Goal: Navigation & Orientation: Find specific page/section

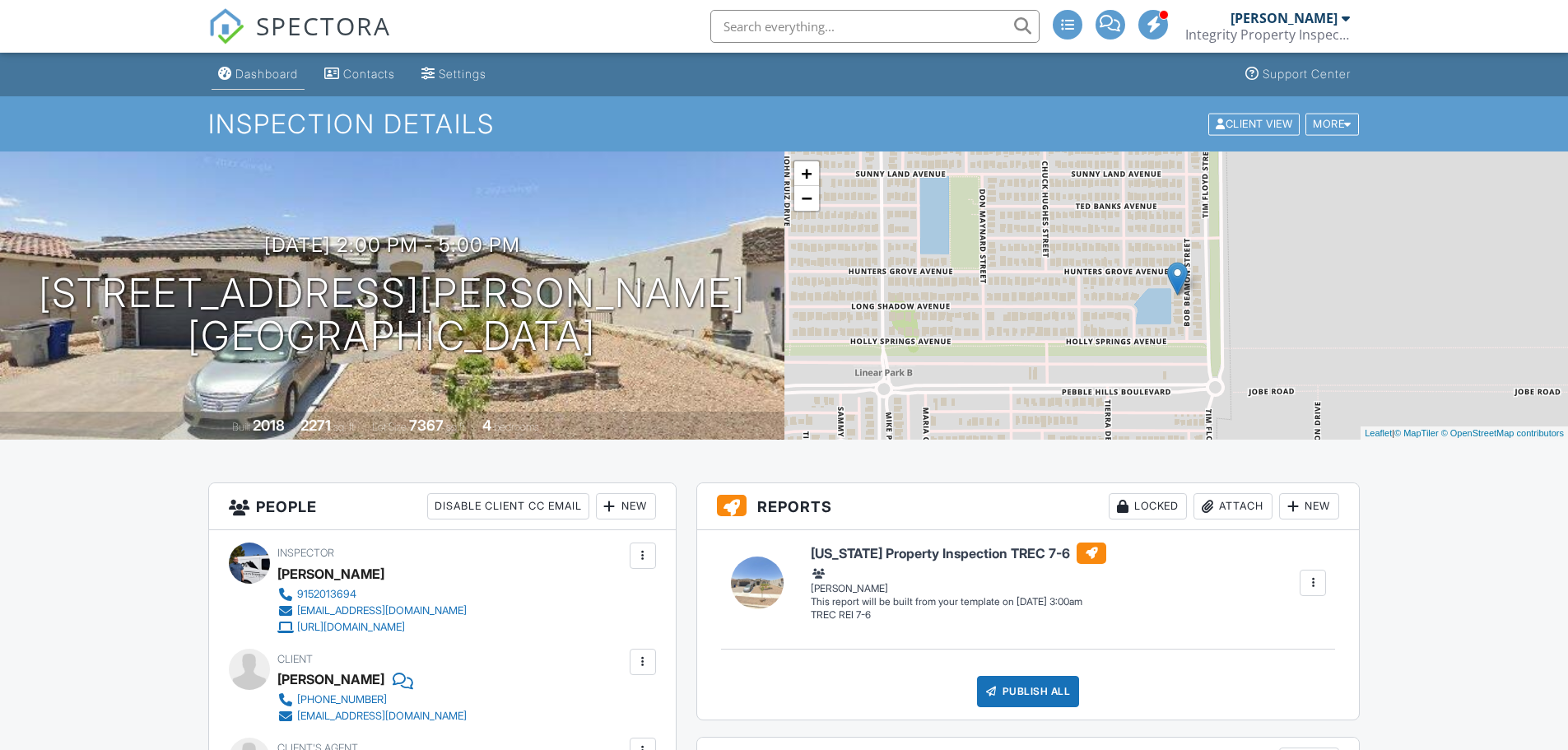
click at [272, 75] on div "Dashboard" at bounding box center [266, 74] width 62 height 14
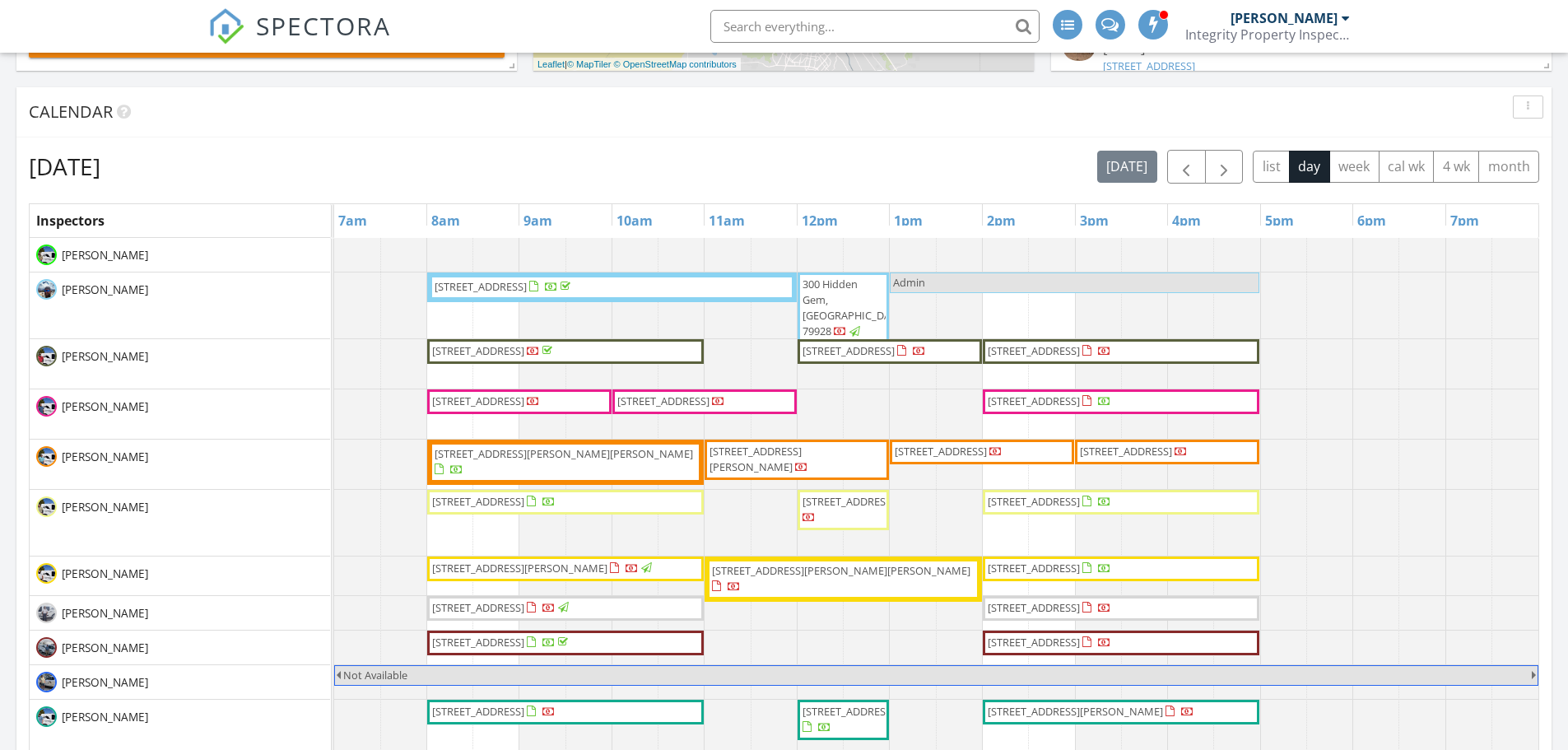
scroll to position [576, 0]
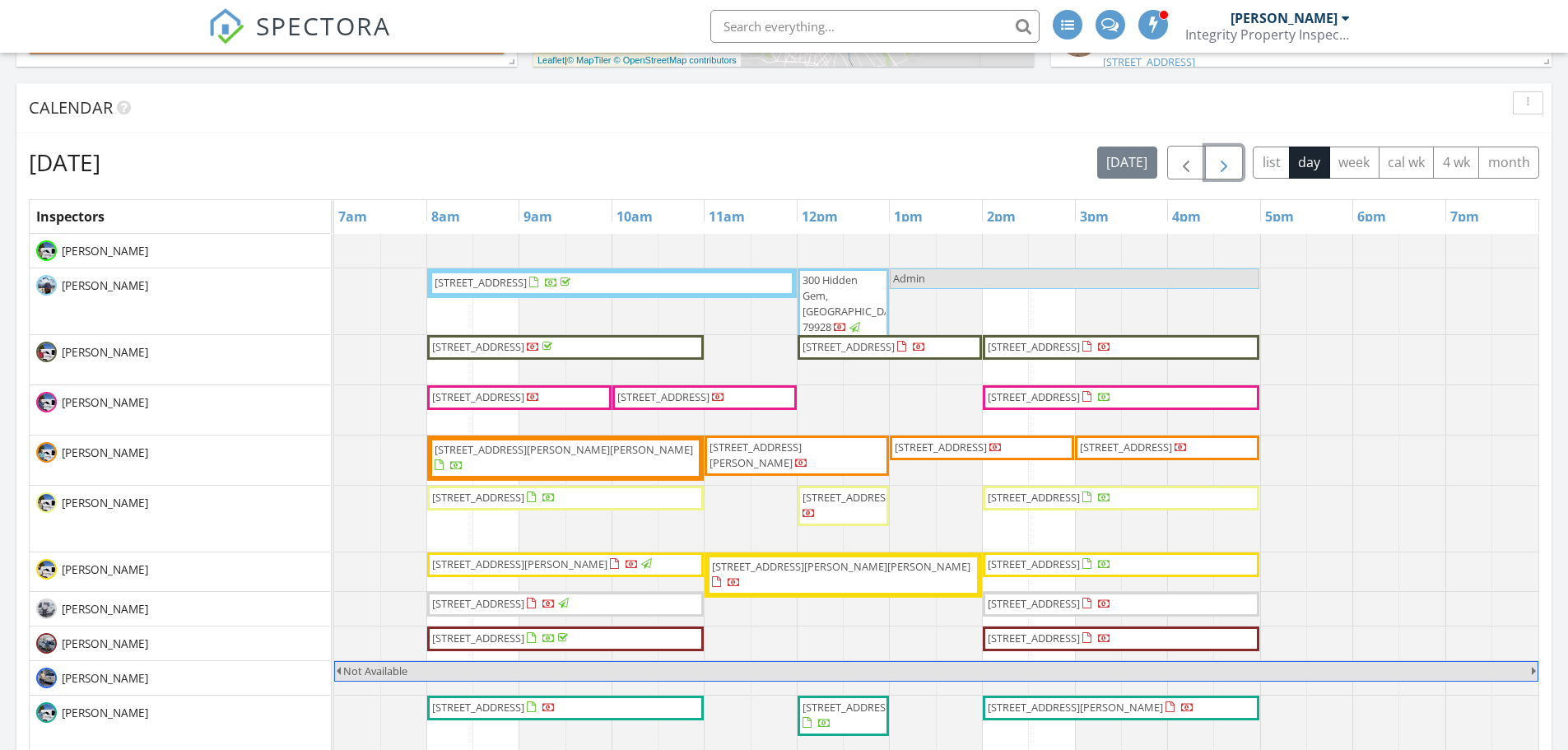
click at [1228, 167] on span "button" at bounding box center [1223, 162] width 20 height 20
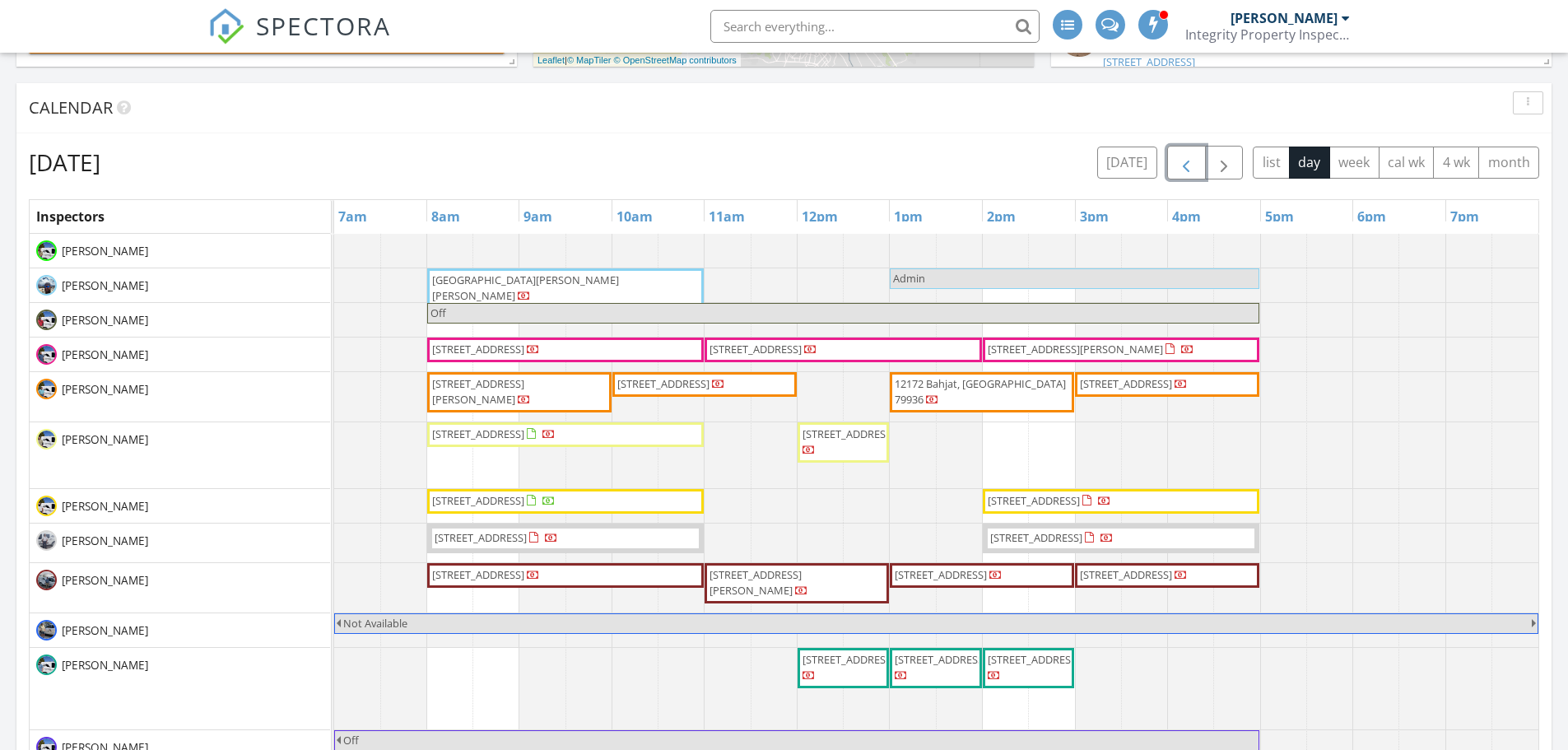
click at [1189, 170] on span "button" at bounding box center [1186, 162] width 20 height 20
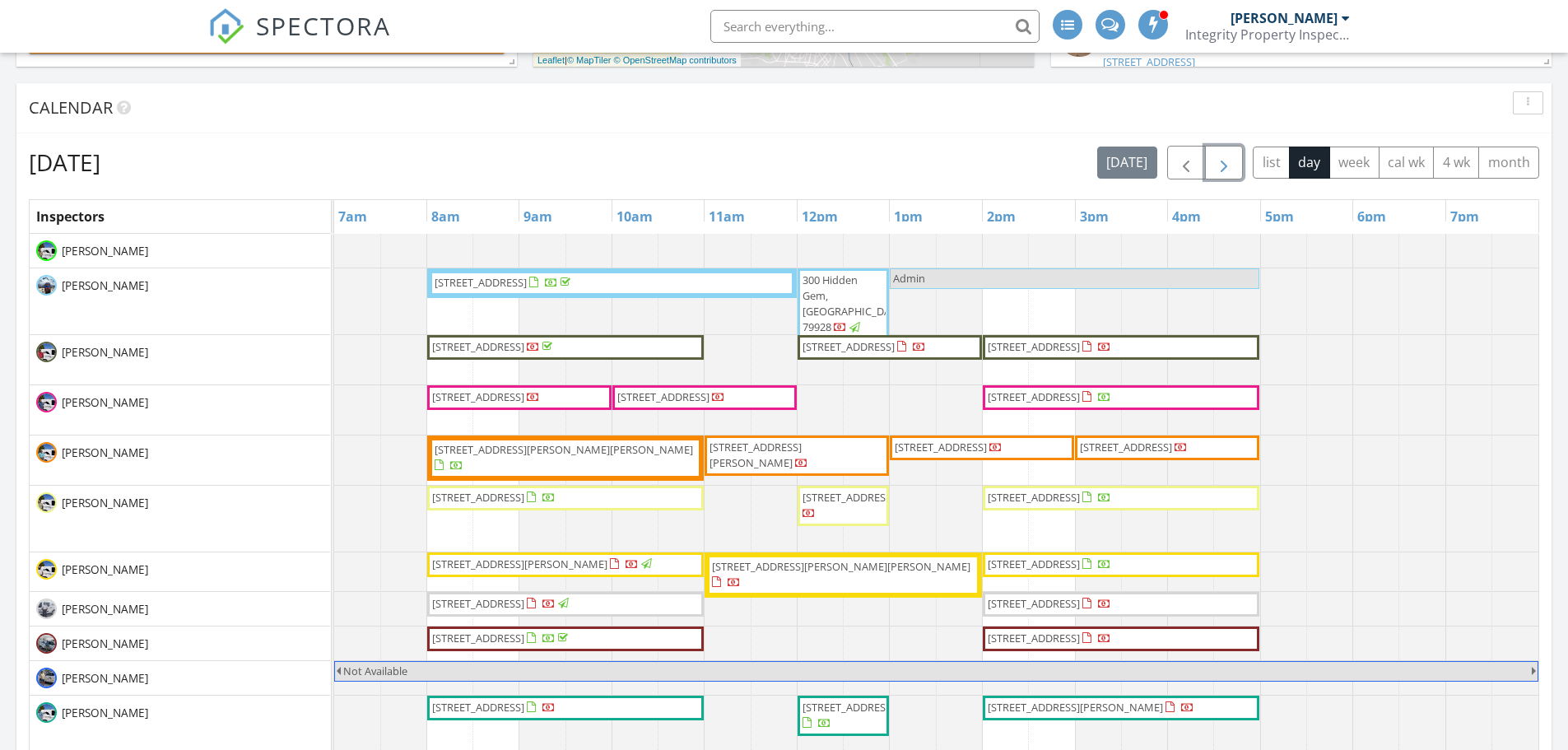
click at [1222, 156] on span "button" at bounding box center [1223, 162] width 20 height 20
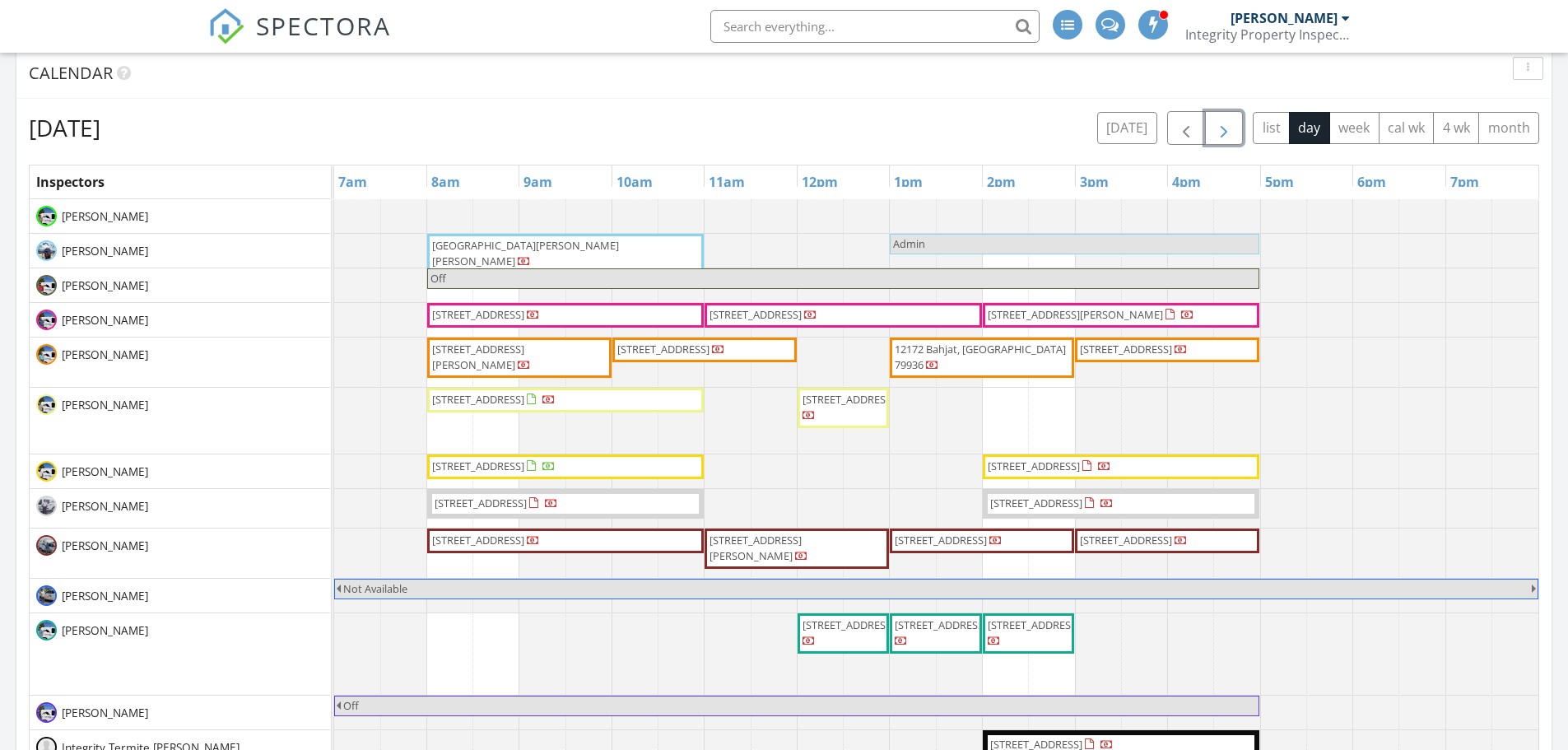
scroll to position [494, 0]
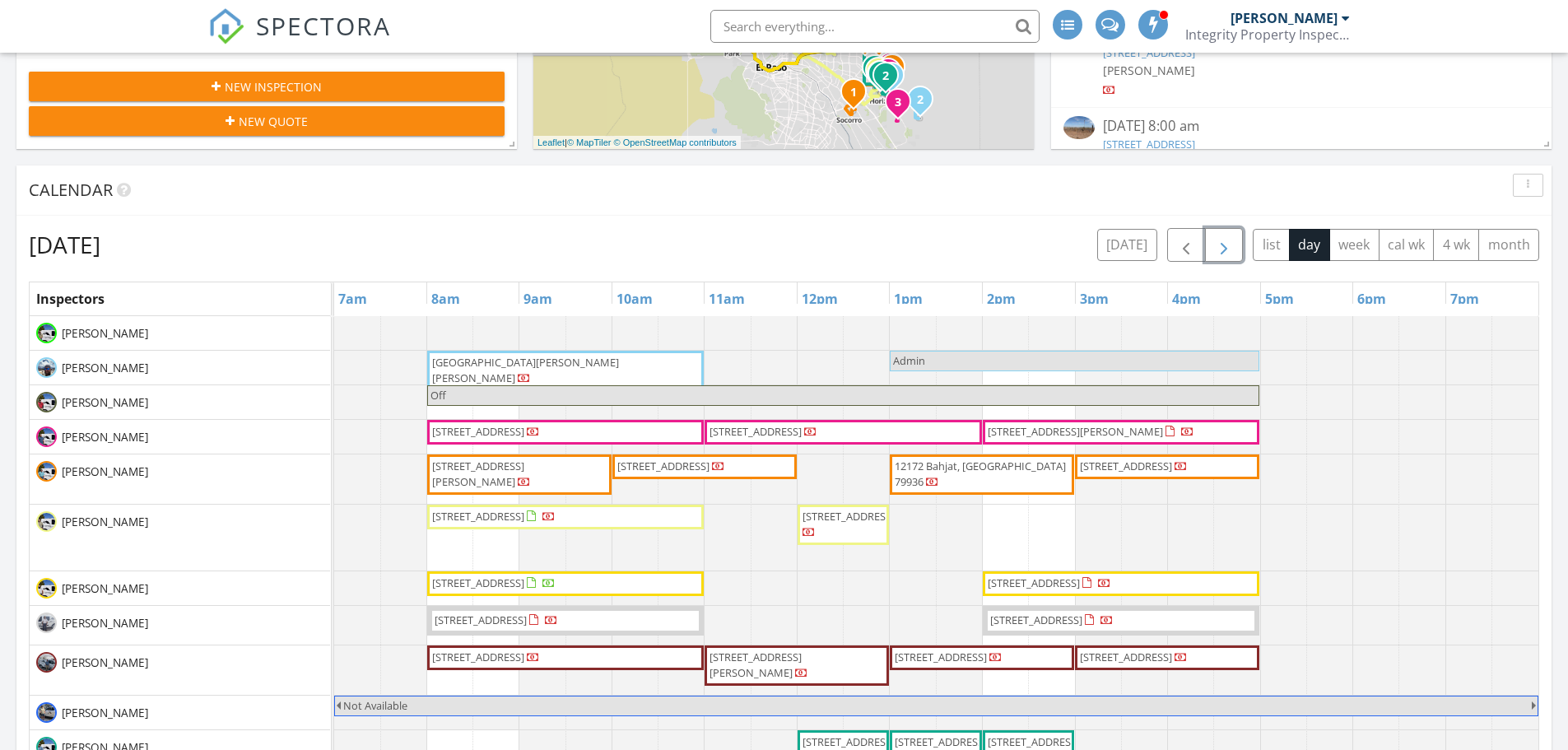
click at [1218, 250] on span "button" at bounding box center [1223, 245] width 20 height 20
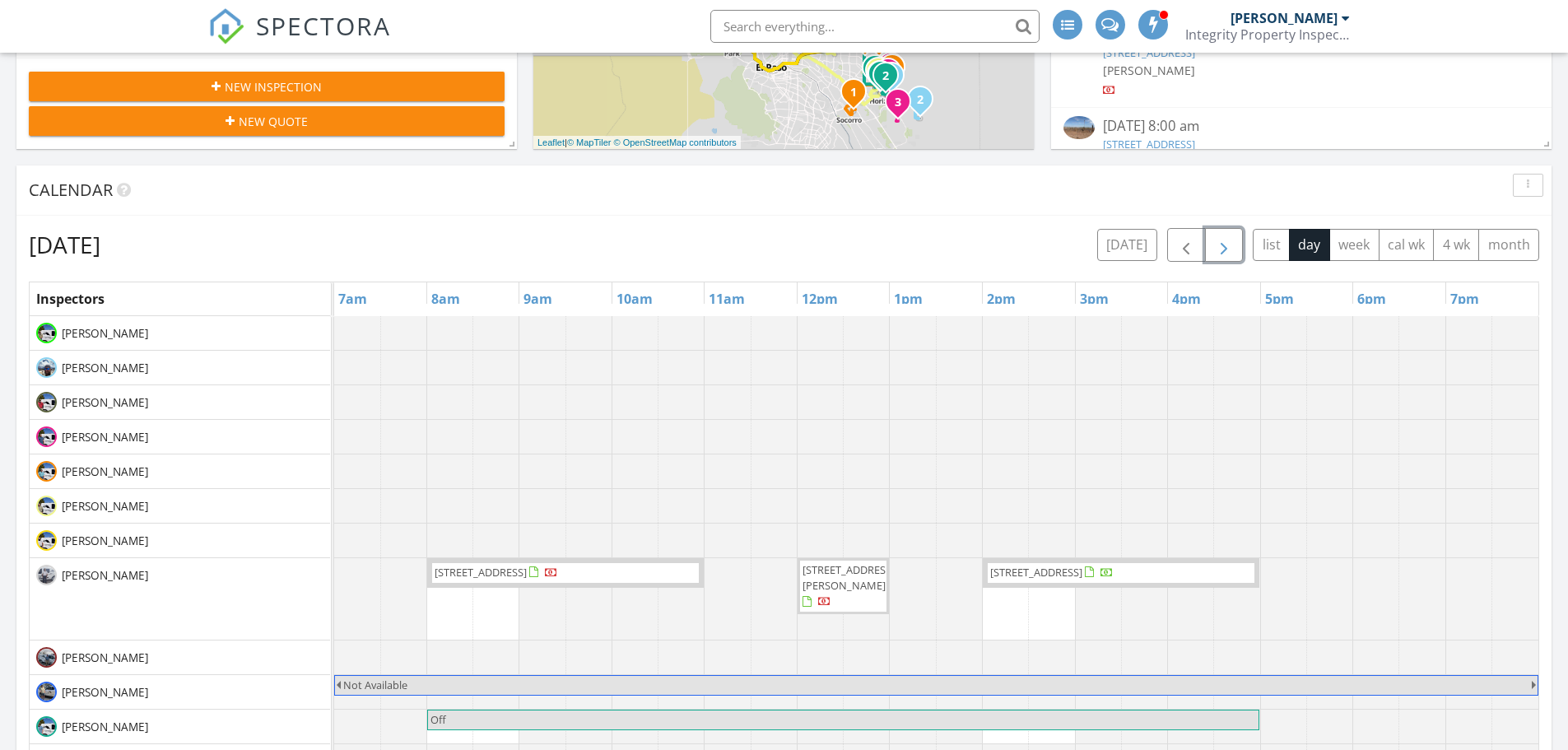
click at [1225, 250] on span "button" at bounding box center [1223, 245] width 20 height 20
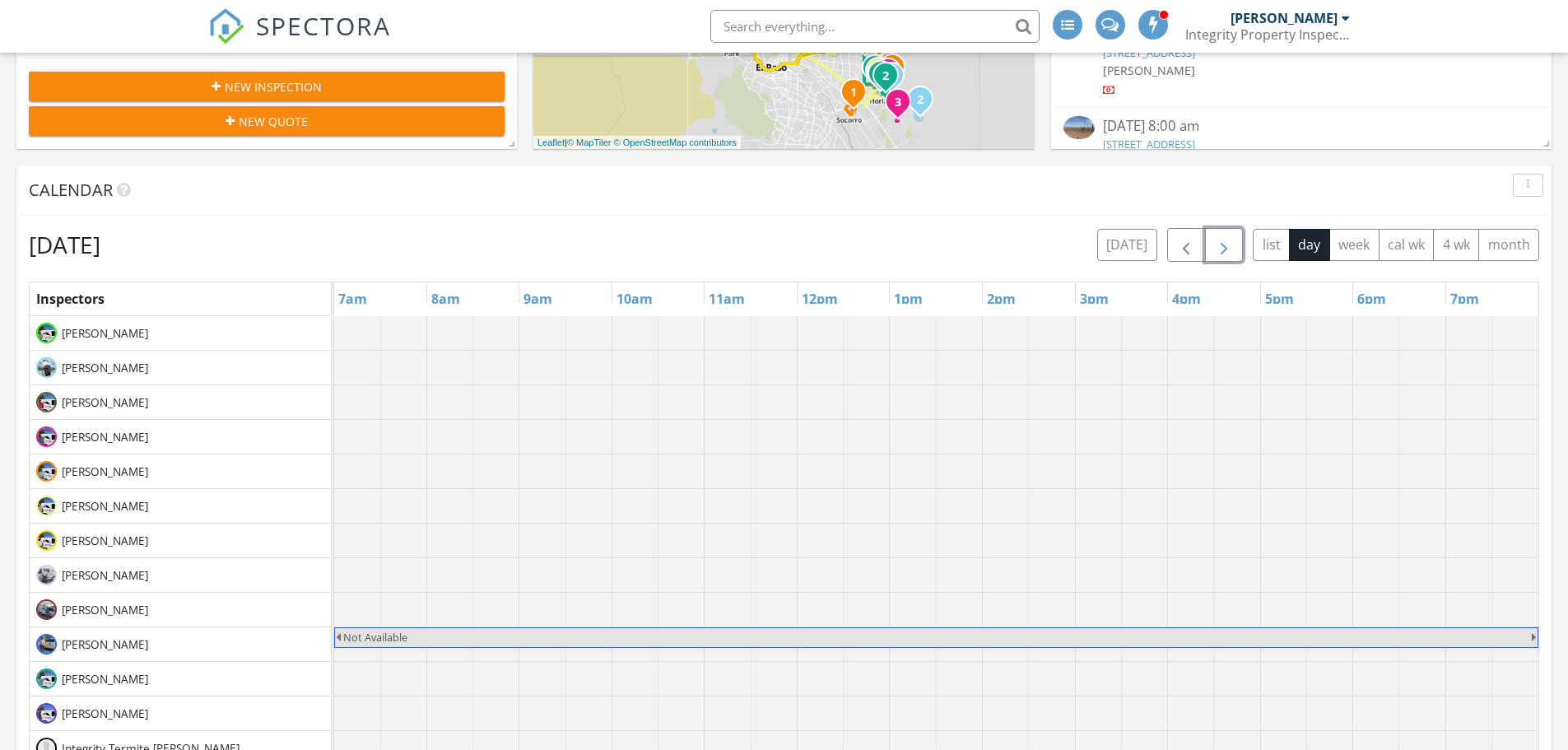
click at [1217, 243] on span "button" at bounding box center [1223, 245] width 20 height 20
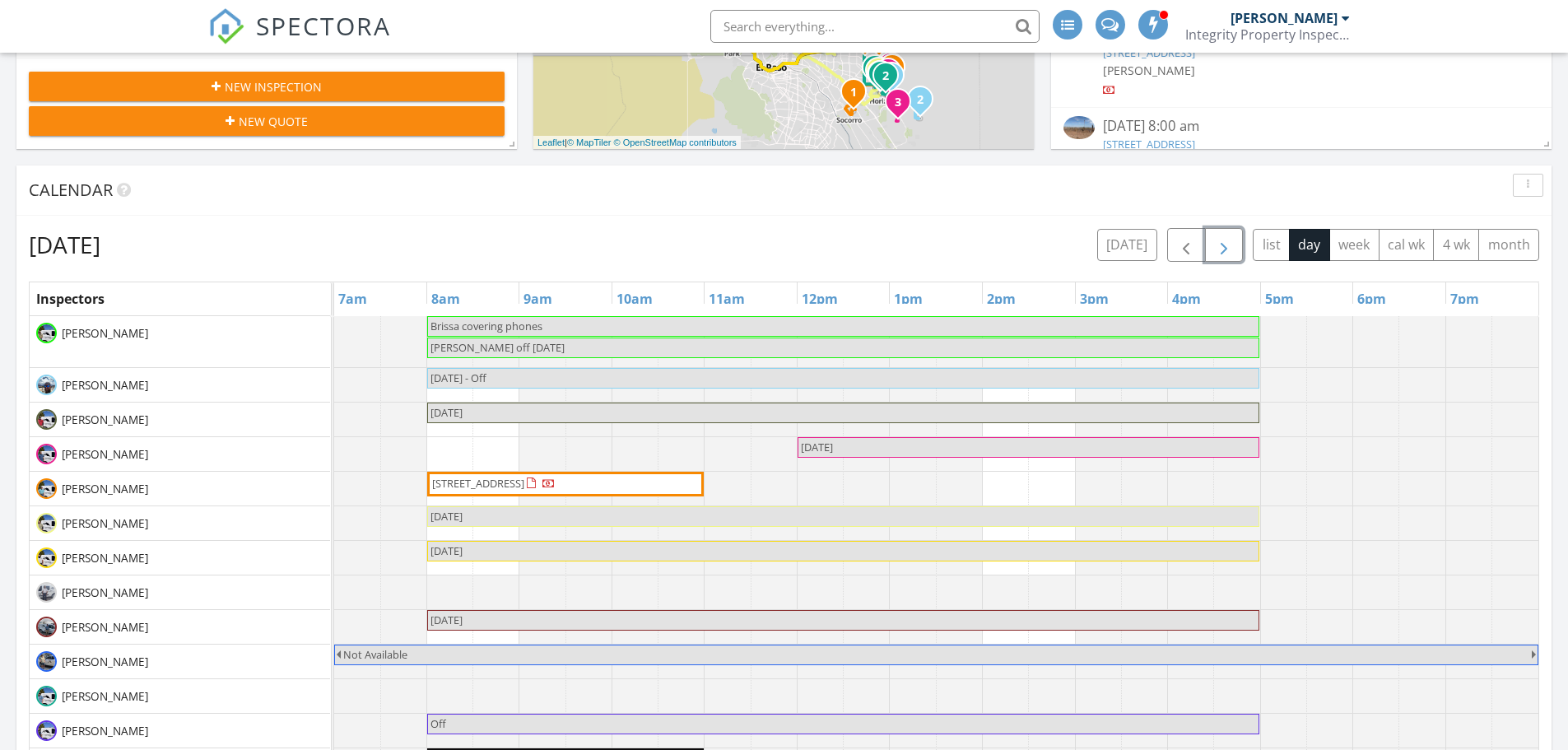
click at [1224, 242] on span "button" at bounding box center [1223, 245] width 20 height 20
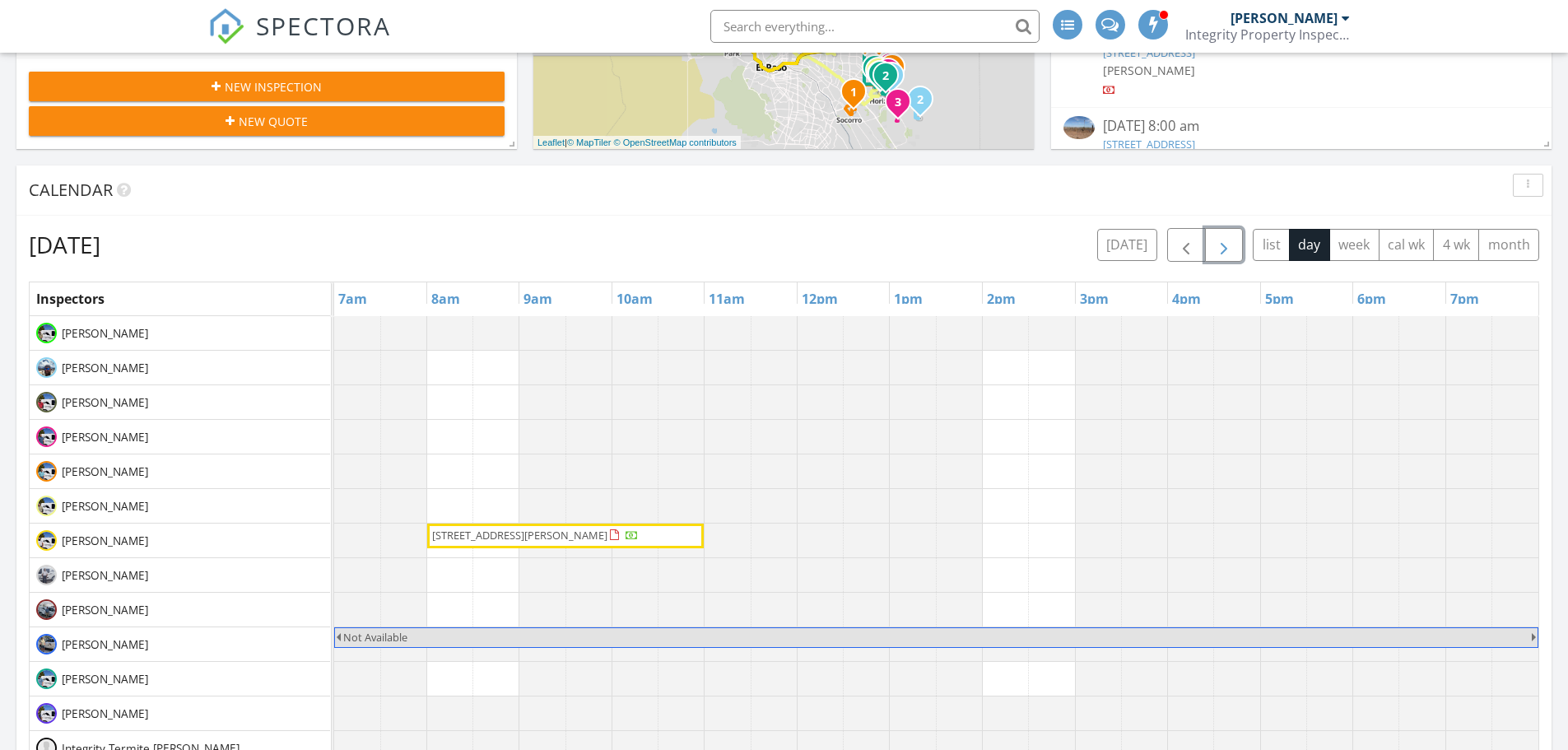
click at [1223, 243] on span "button" at bounding box center [1223, 245] width 20 height 20
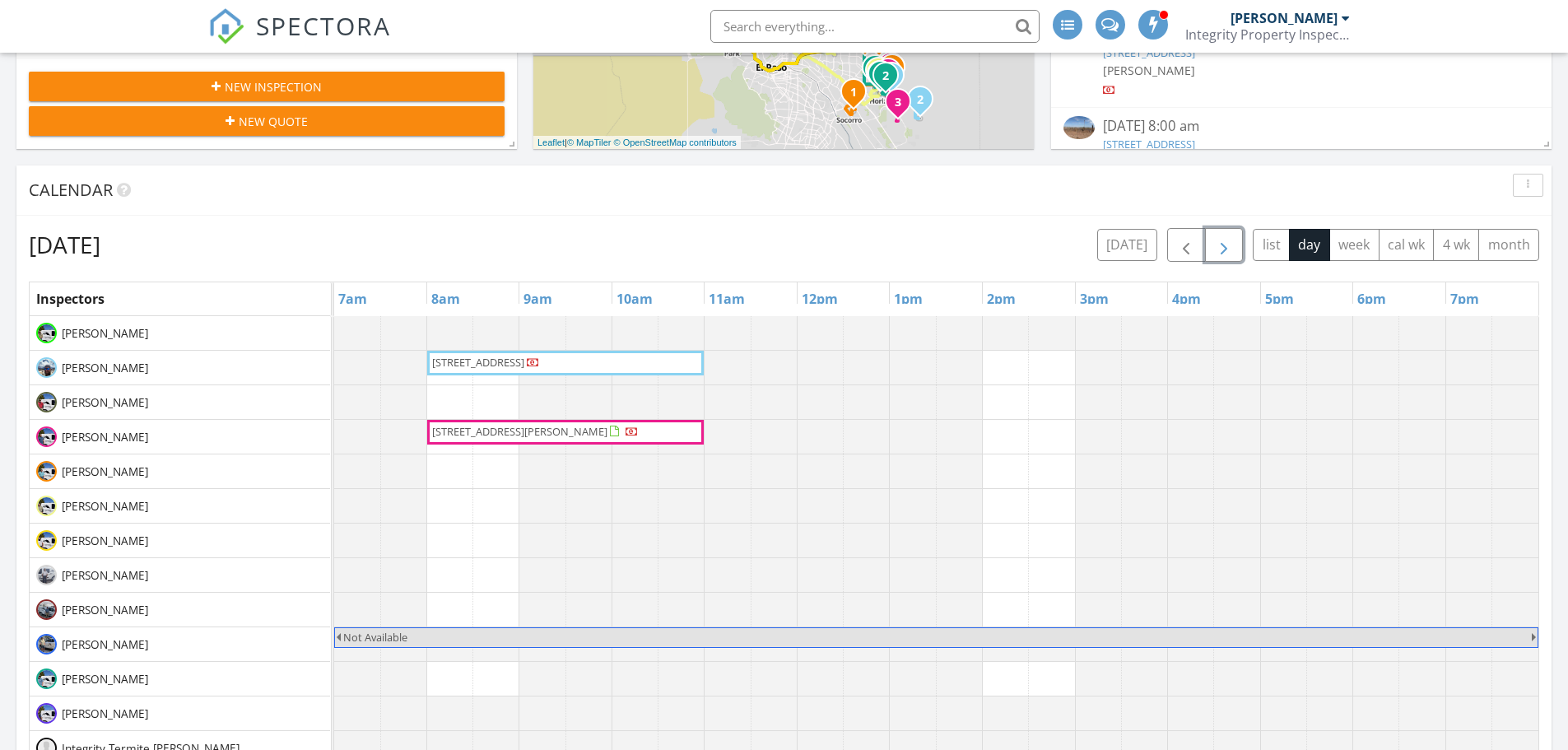
click at [1225, 237] on span "button" at bounding box center [1223, 245] width 20 height 20
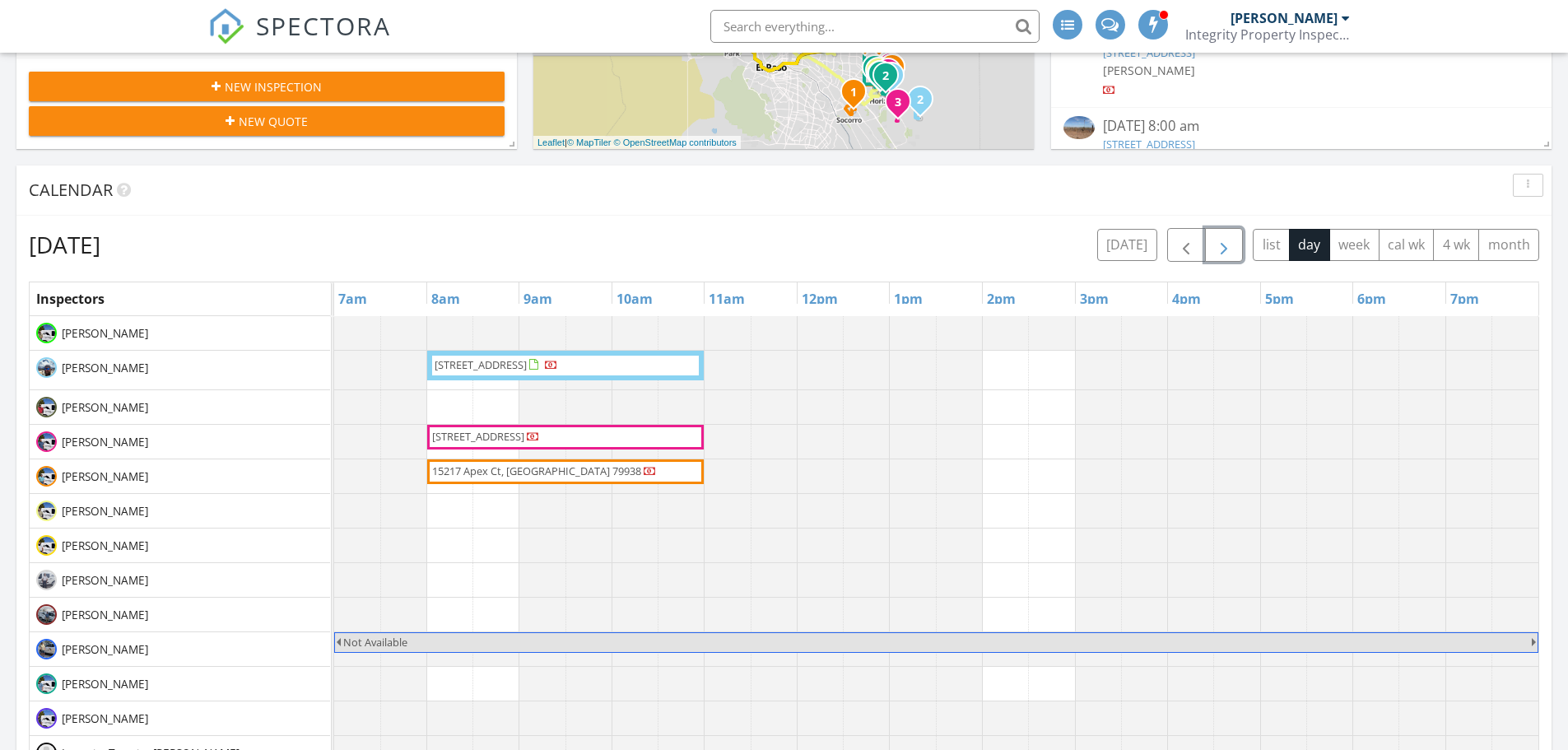
click at [1233, 242] on span "button" at bounding box center [1223, 245] width 20 height 20
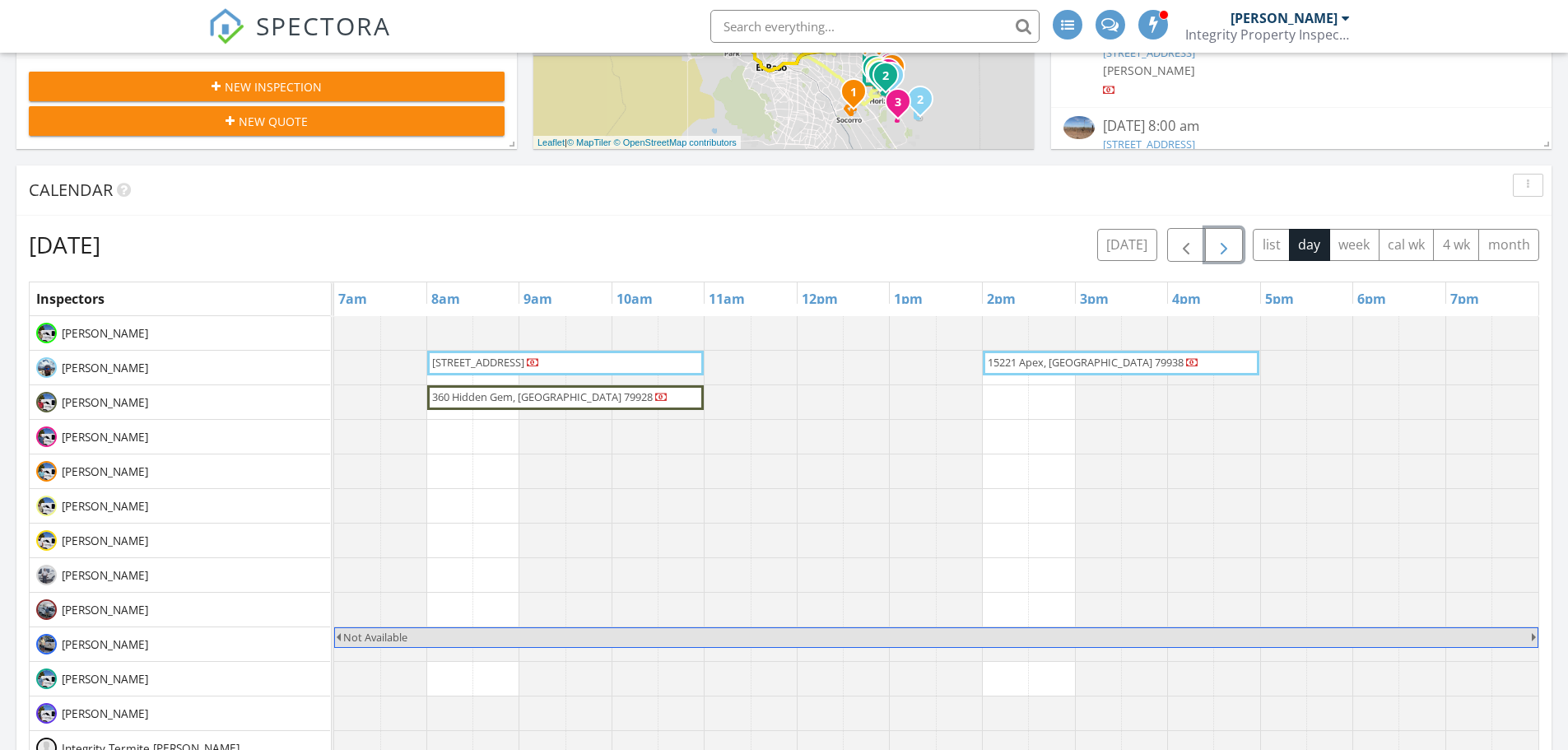
click at [1232, 241] on span "button" at bounding box center [1223, 245] width 20 height 20
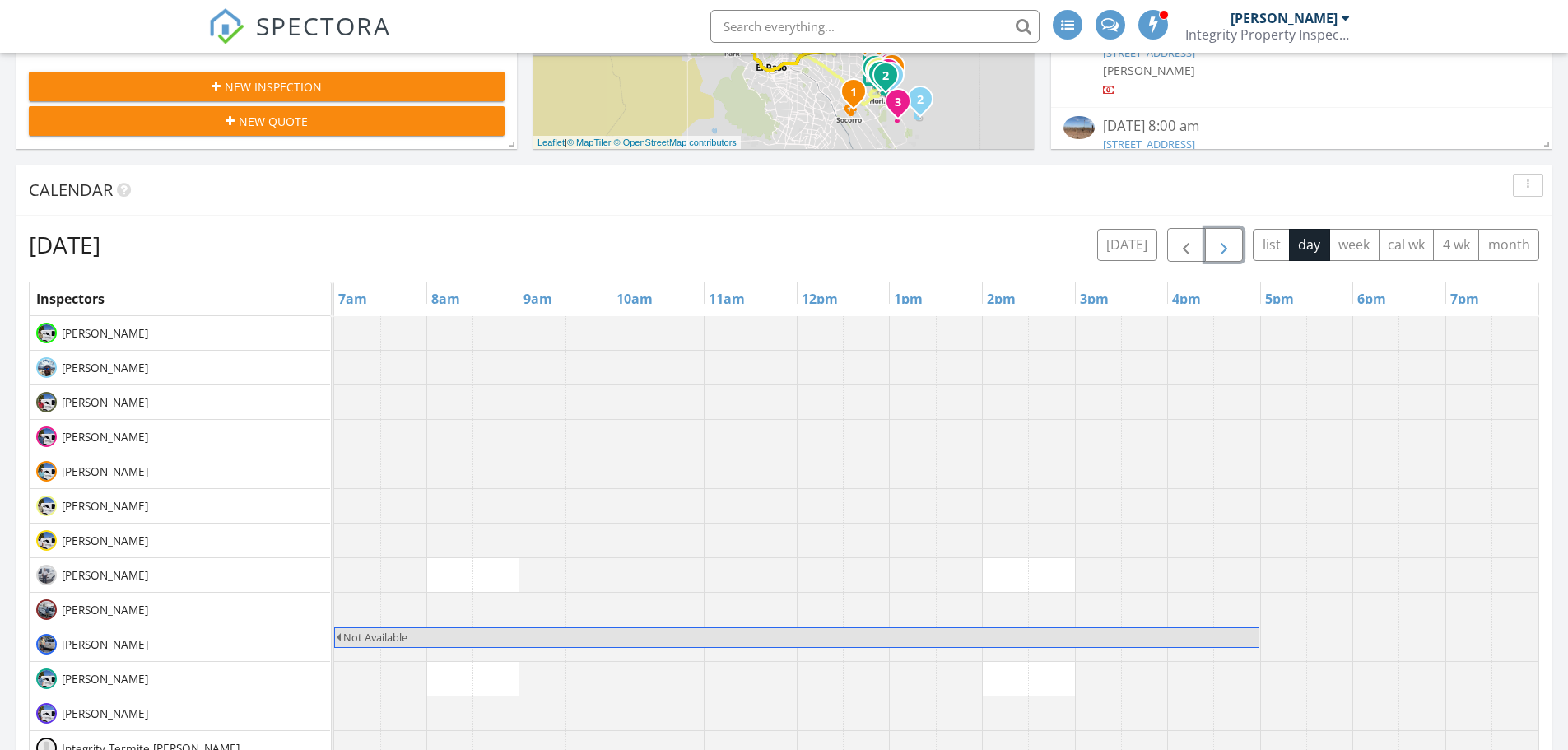
click at [1232, 241] on span "button" at bounding box center [1223, 245] width 20 height 20
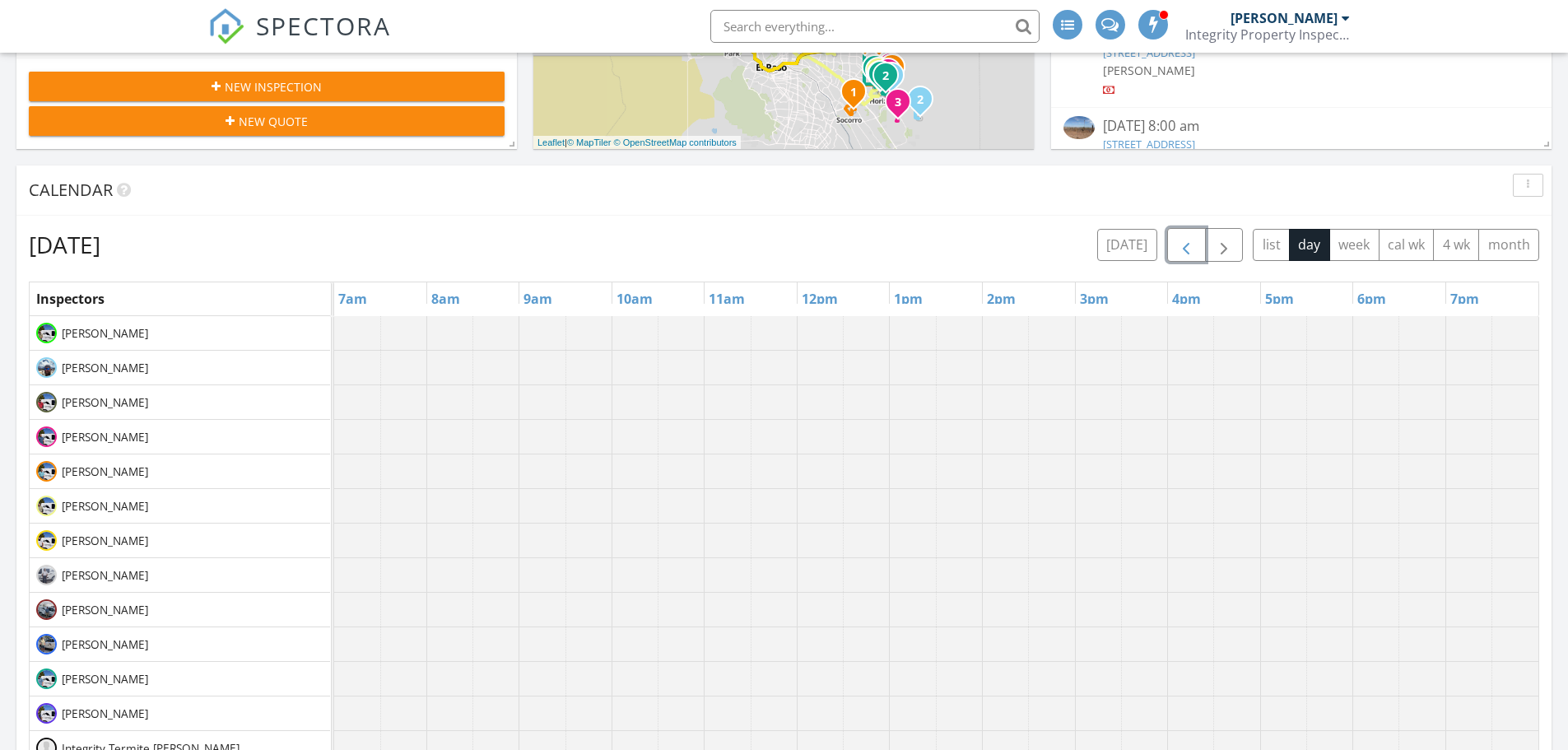
click at [1197, 244] on button "button" at bounding box center [1186, 245] width 38 height 33
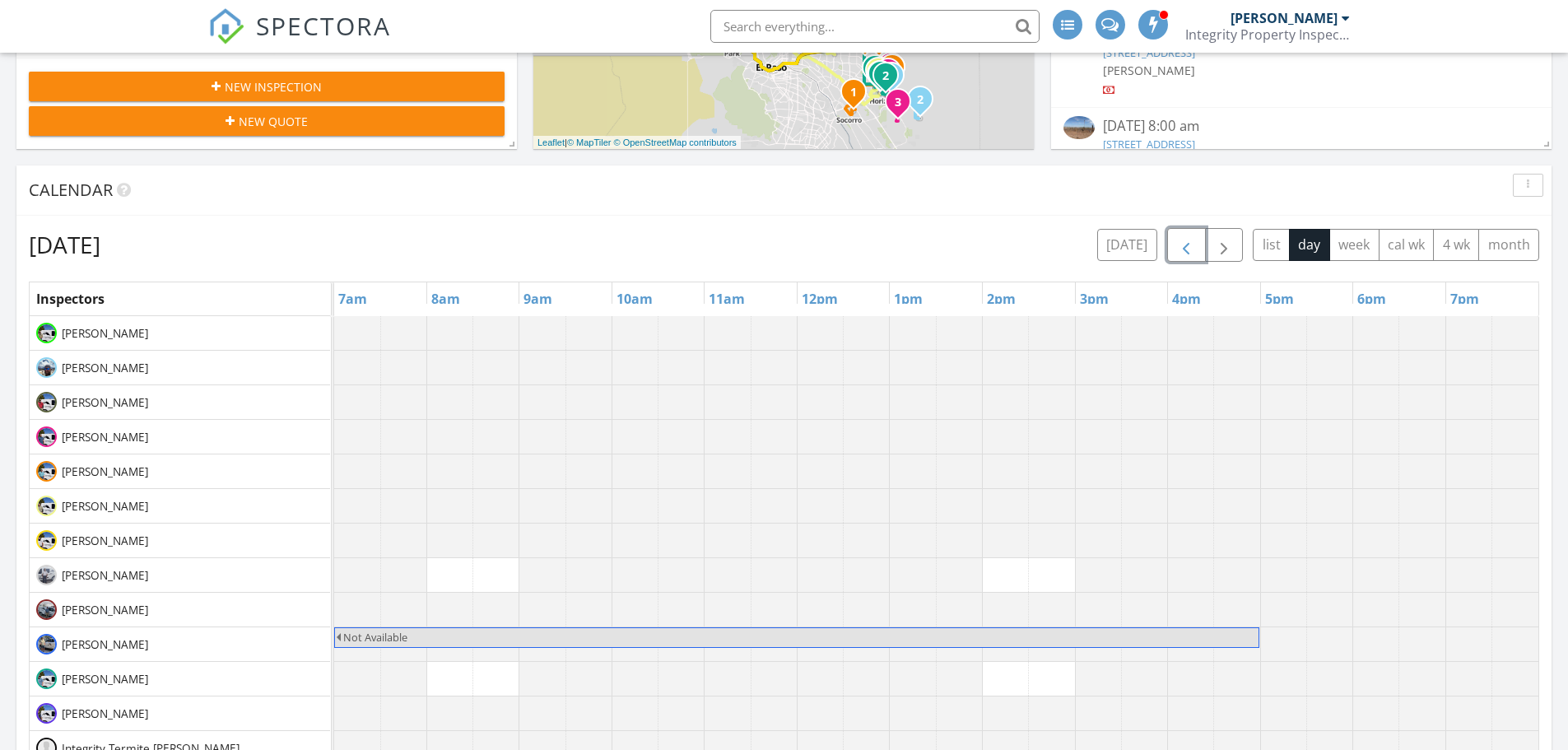
click at [1194, 244] on span "button" at bounding box center [1186, 245] width 20 height 20
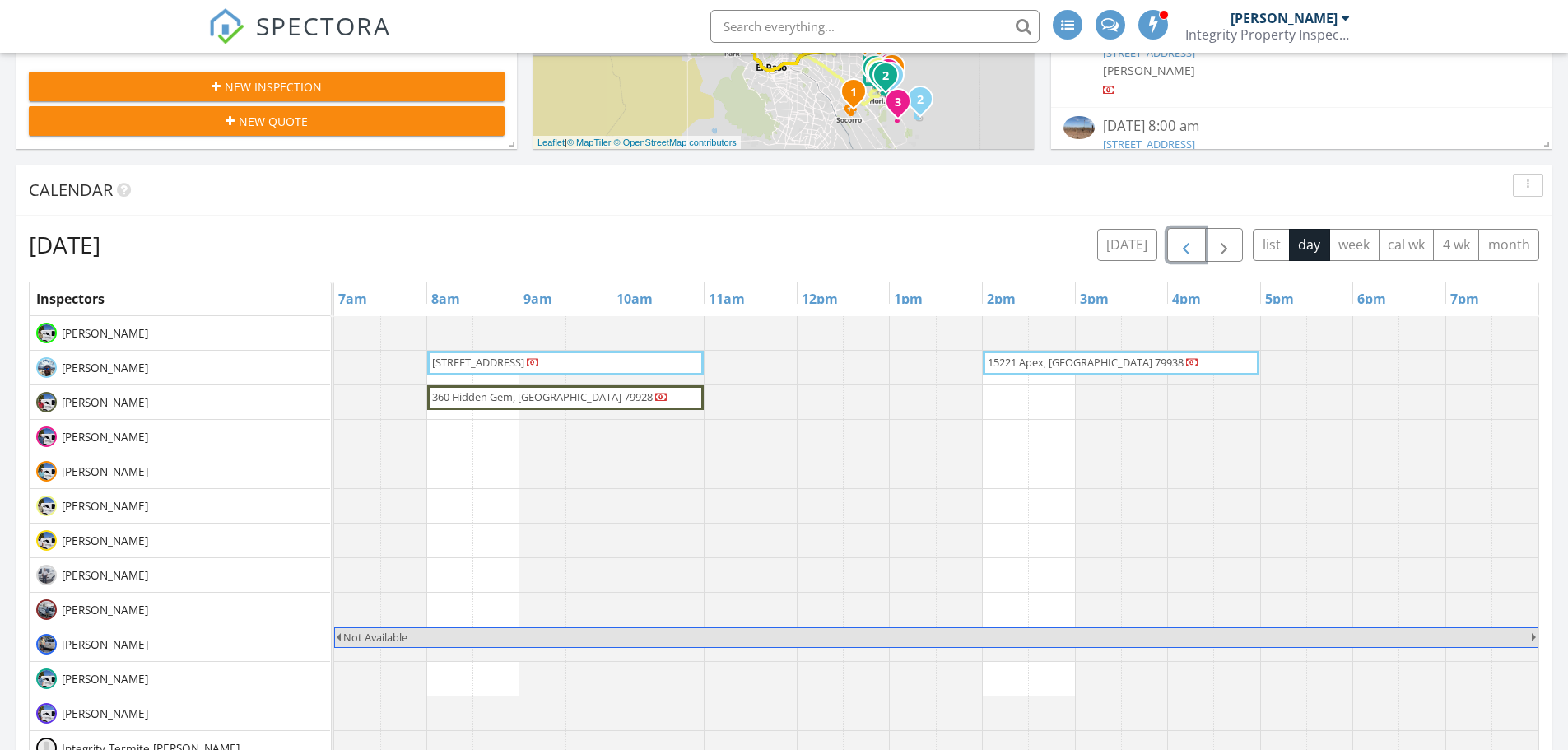
click at [1194, 243] on span "button" at bounding box center [1186, 245] width 20 height 20
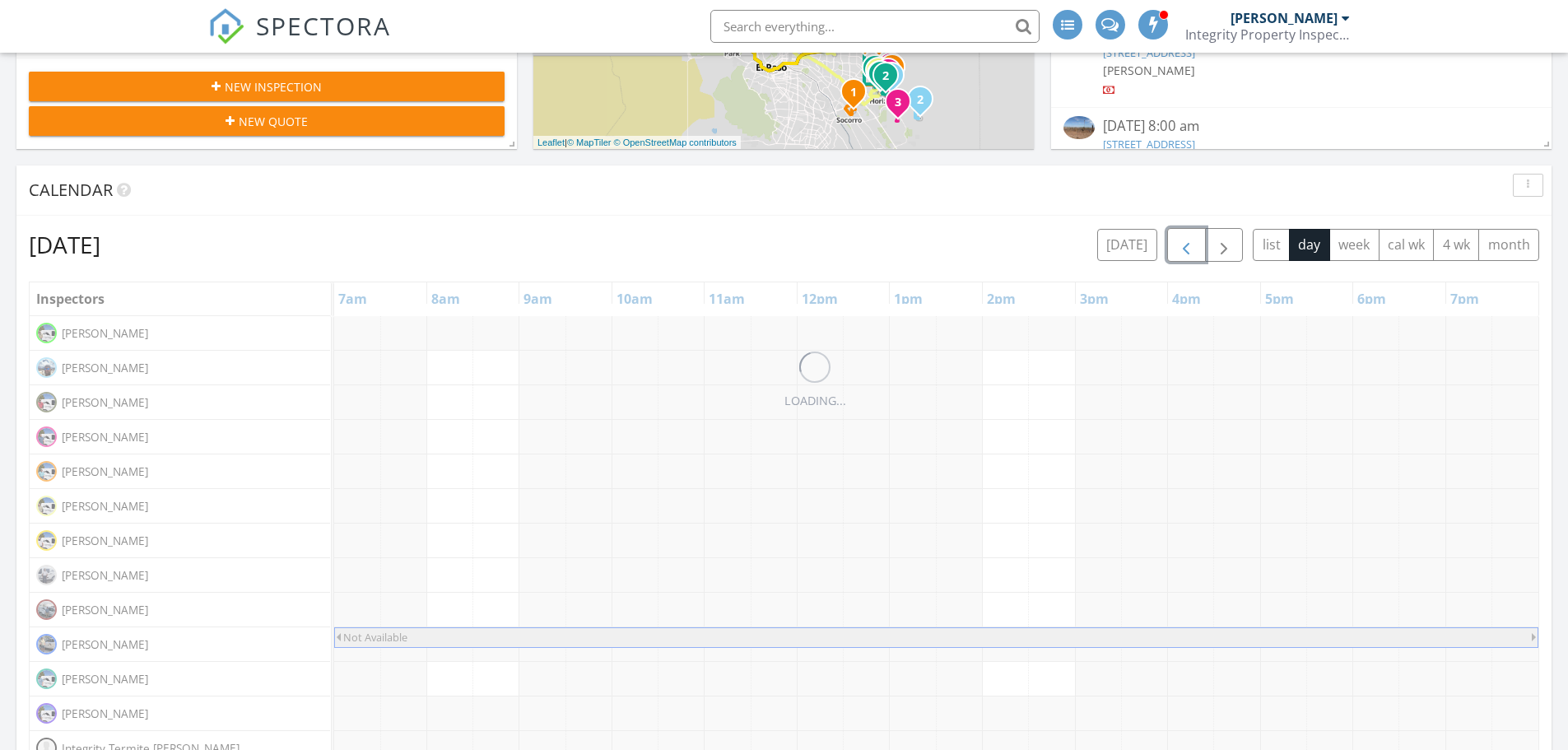
click at [1194, 242] on span "button" at bounding box center [1186, 245] width 20 height 20
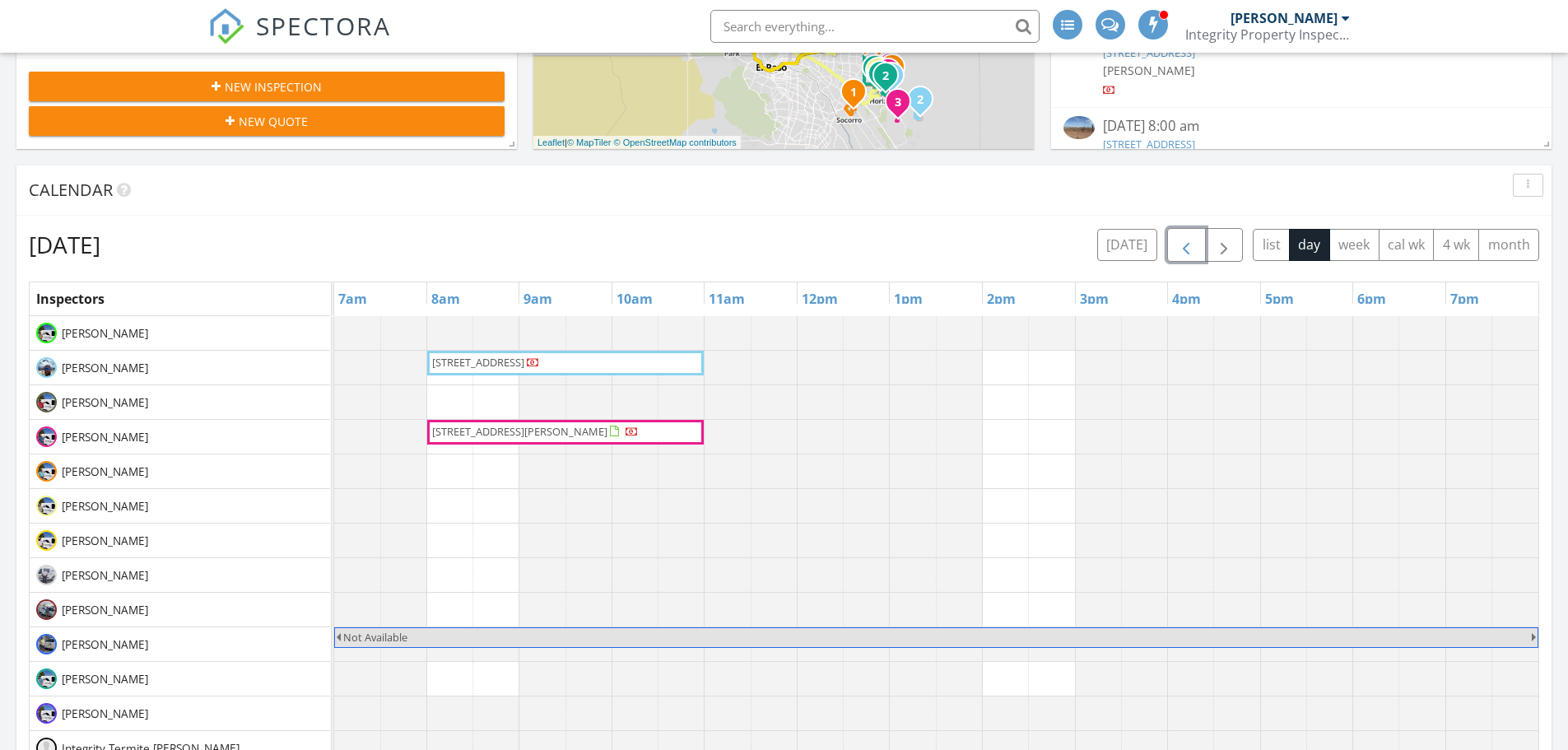
click at [1194, 241] on span "button" at bounding box center [1186, 245] width 20 height 20
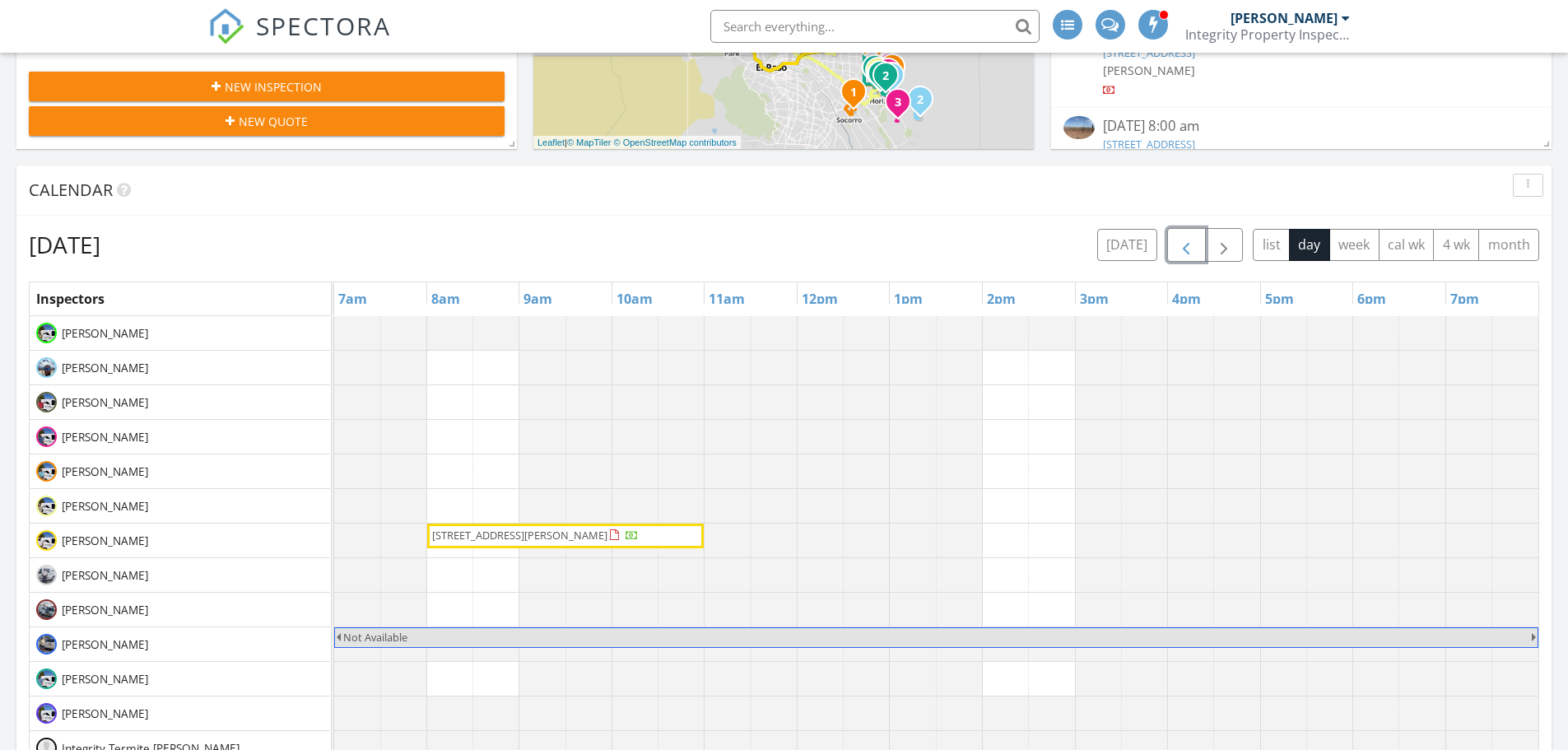
click at [1194, 241] on span "button" at bounding box center [1186, 245] width 20 height 20
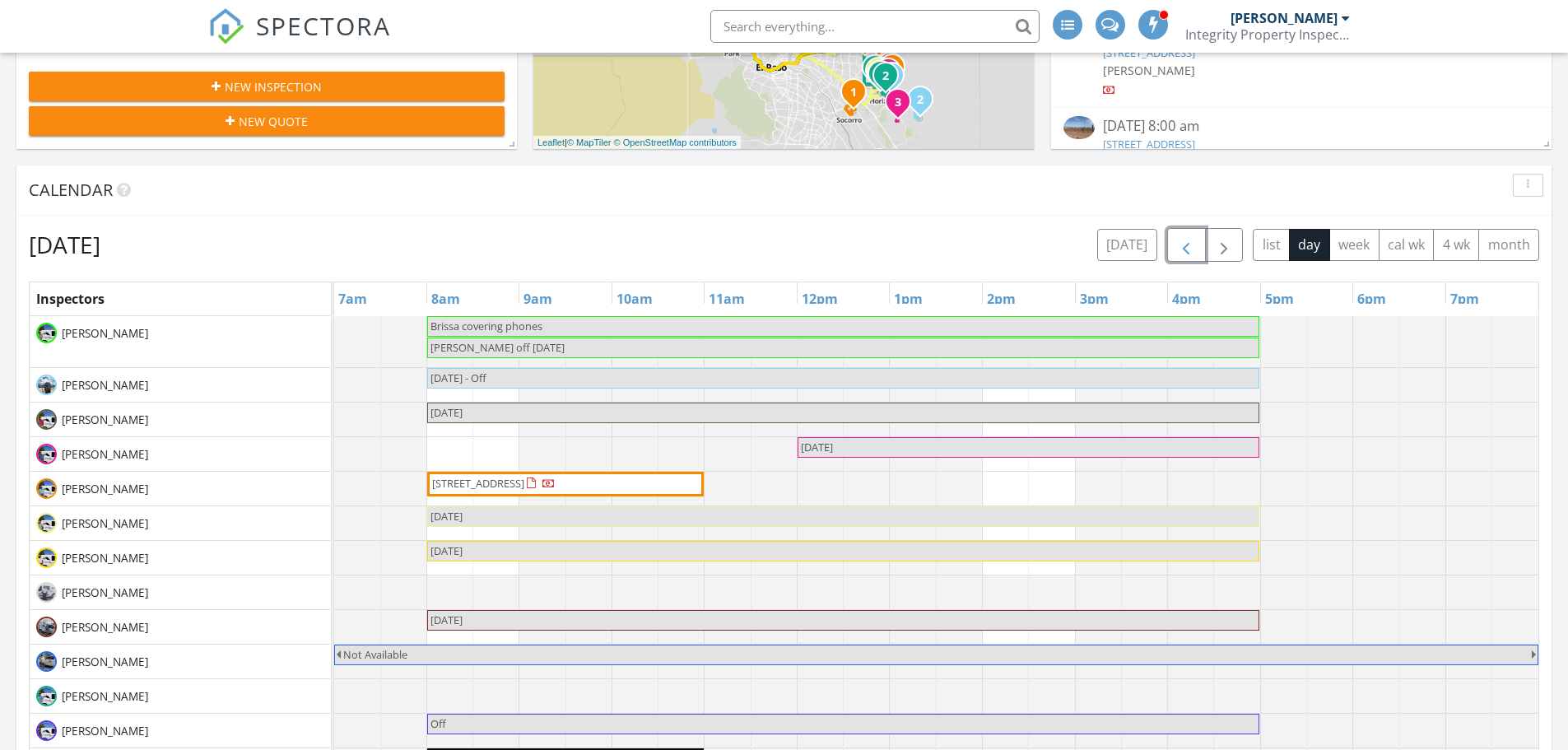
click at [1194, 241] on span "button" at bounding box center [1186, 245] width 20 height 20
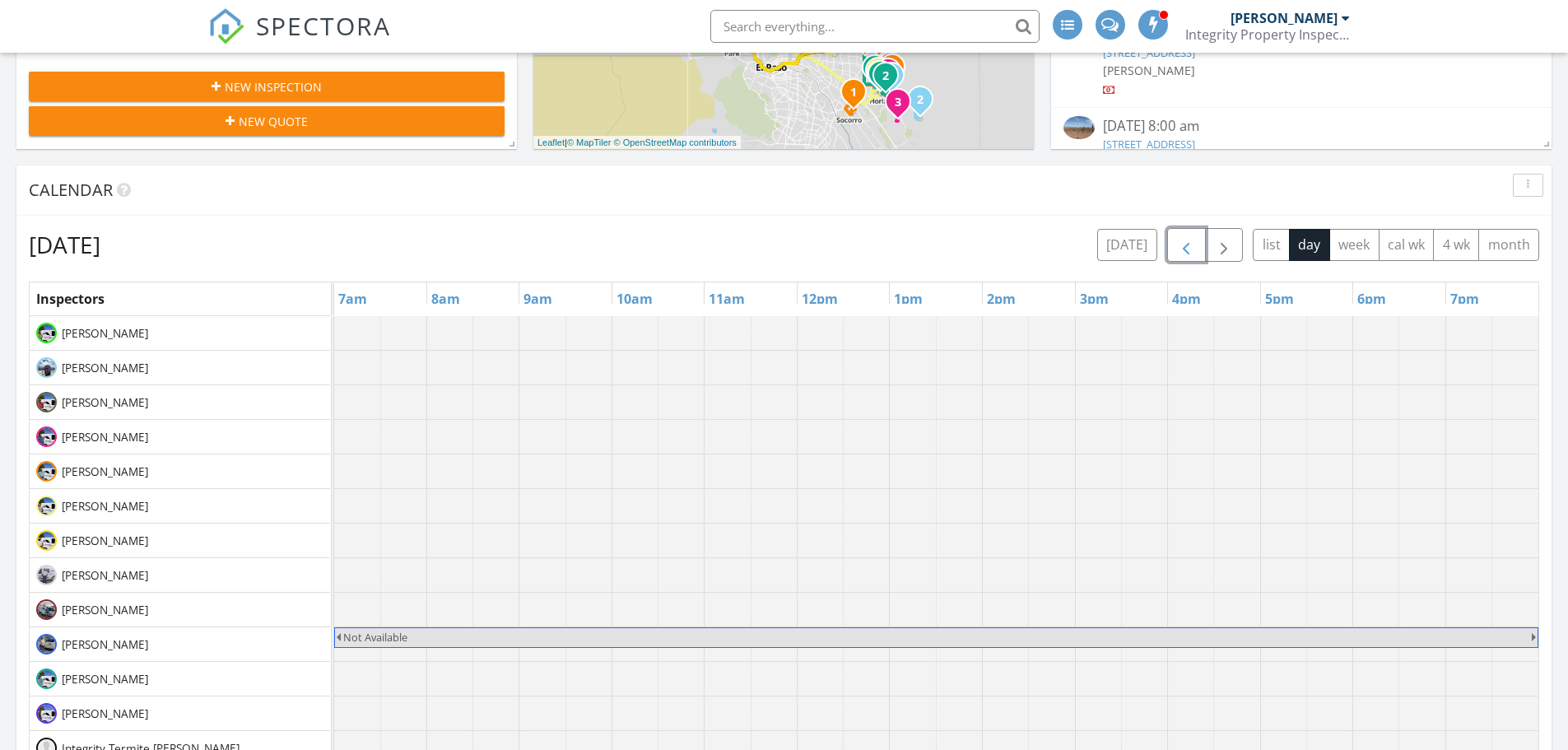
click at [1194, 241] on span "button" at bounding box center [1186, 245] width 20 height 20
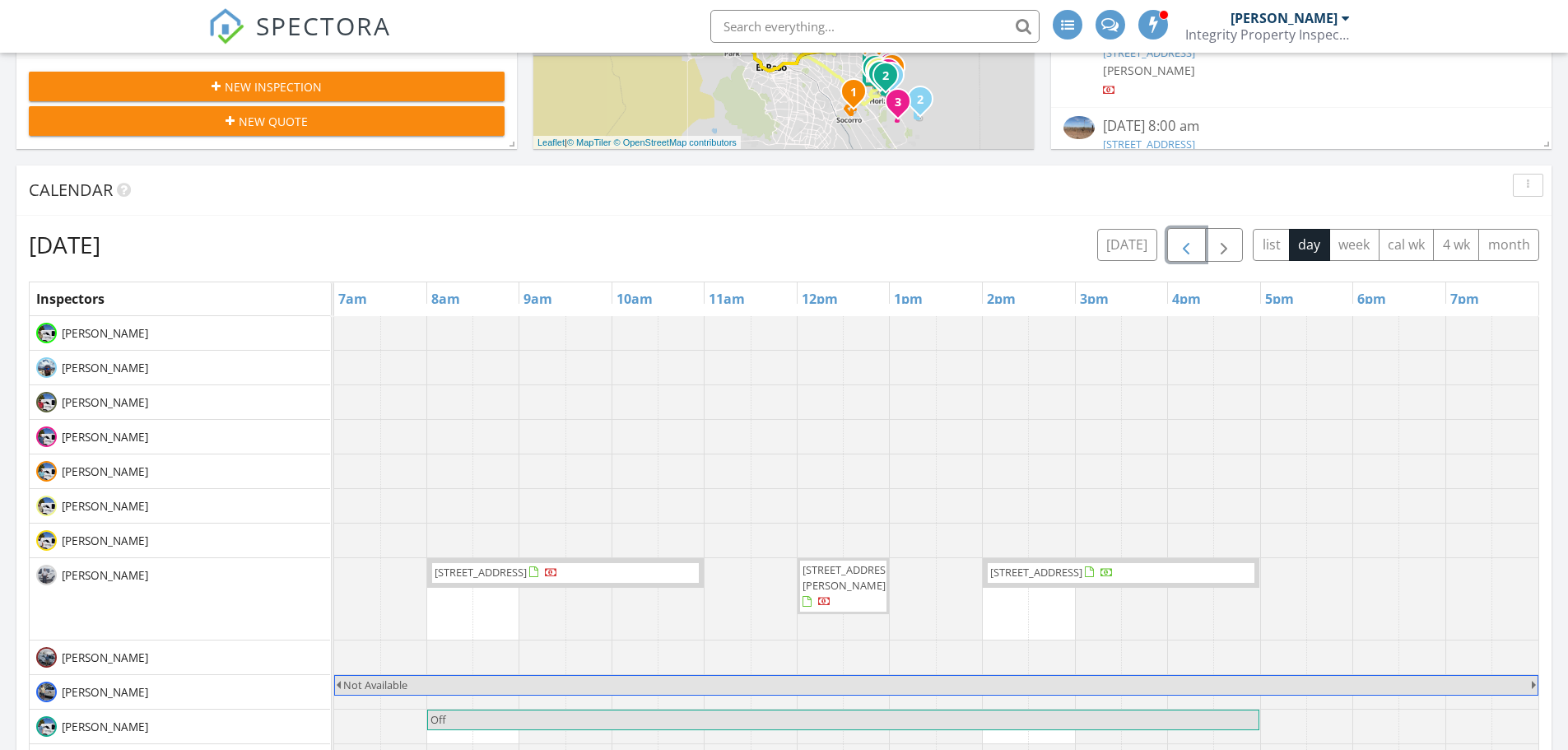
click at [1194, 241] on span "button" at bounding box center [1186, 245] width 20 height 20
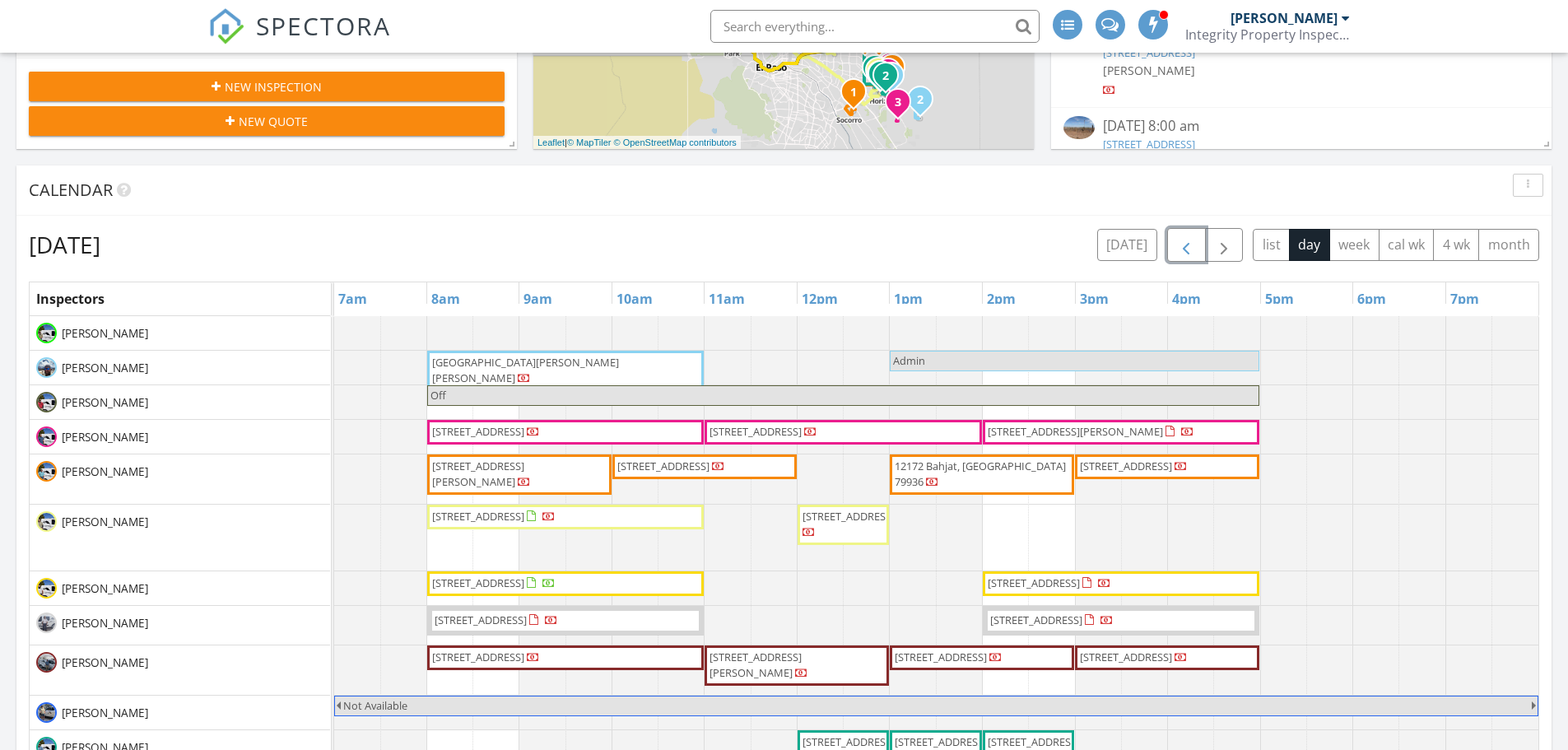
click at [1194, 239] on span "button" at bounding box center [1186, 245] width 20 height 20
